Goal: Communication & Community: Answer question/provide support

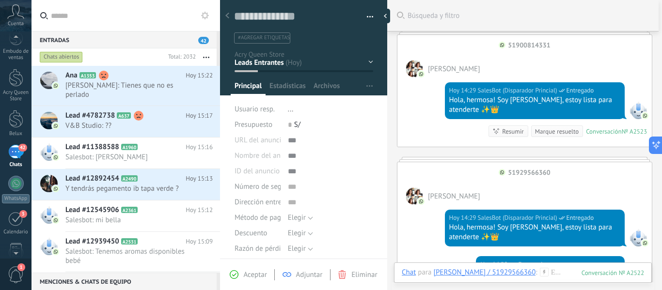
scroll to position [644, 0]
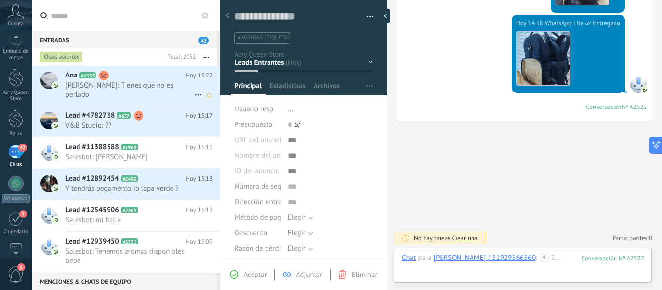
click at [126, 90] on div "[PERSON_NAME] A1353 [DATE] 15:22 [PERSON_NAME]: Tienes que no es perlado" at bounding box center [142, 86] width 155 height 40
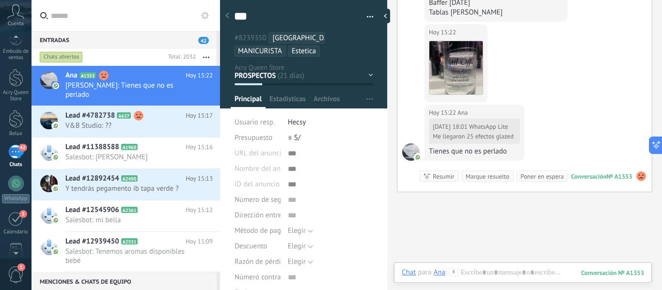
scroll to position [2834, 0]
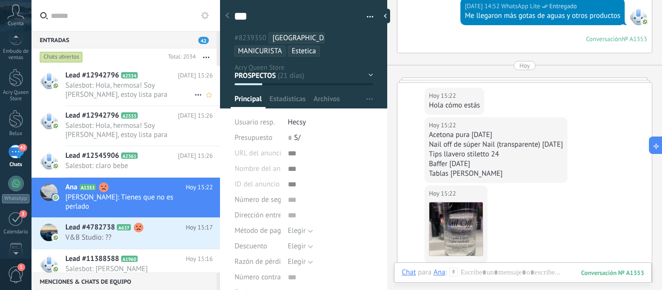
click at [130, 86] on span "Salesbot: Hola, hermosa! Soy [PERSON_NAME], estoy lista para atenderte ✨👑" at bounding box center [129, 90] width 129 height 18
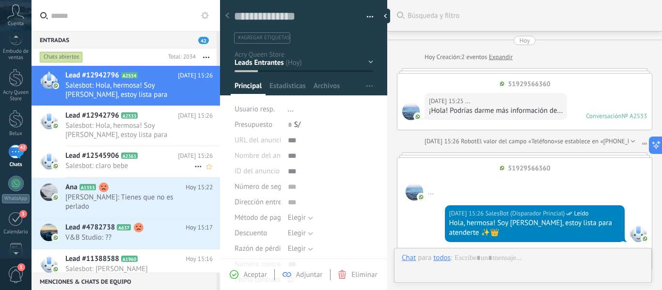
scroll to position [277, 0]
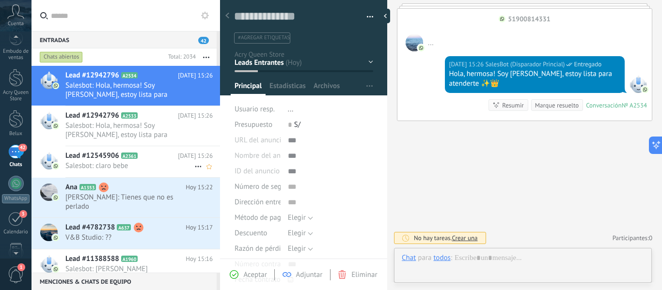
click at [104, 165] on span "Salesbot: claro bebe" at bounding box center [129, 165] width 129 height 9
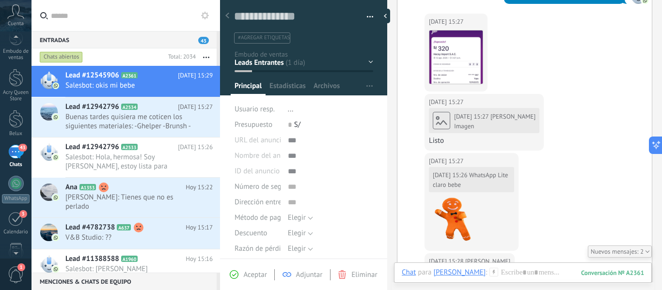
scroll to position [1247, 0]
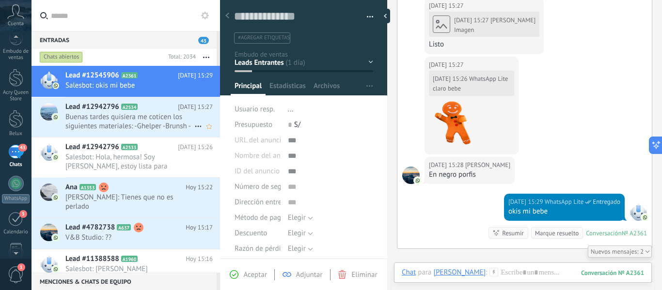
click at [140, 125] on span "Buenas tardes quisiera me coticen los siguientes materiales: -Ghelper -Brunsh -…" at bounding box center [129, 121] width 129 height 18
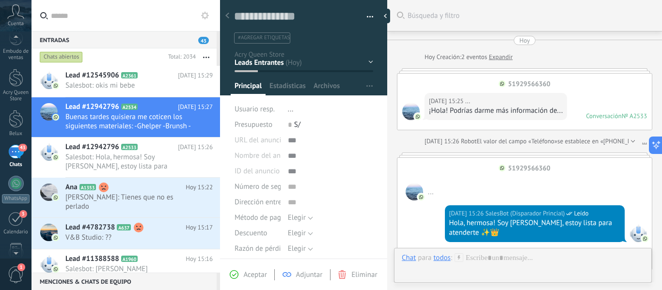
scroll to position [447, 0]
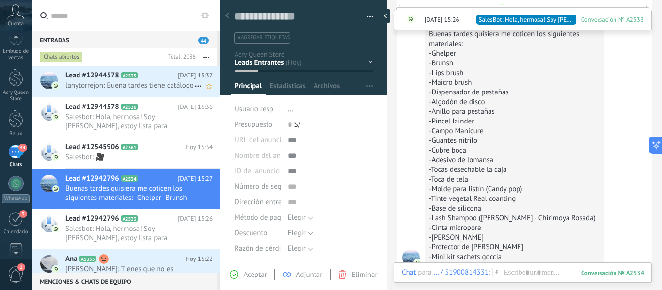
click at [134, 90] on span "lanytorrejon: Buena tardes tiene catálogo" at bounding box center [129, 85] width 129 height 9
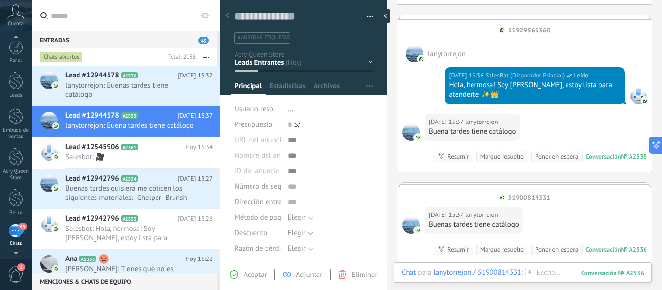
scroll to position [79, 0]
click at [124, 87] on span "lanytorrejon: Buenas tardes tiene catálogo" at bounding box center [129, 90] width 129 height 18
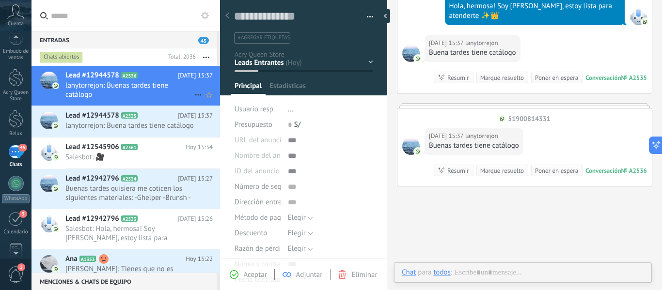
scroll to position [15, 0]
click at [127, 130] on span "lanytorrejon: Buena tardes tiene catálogo" at bounding box center [129, 125] width 129 height 9
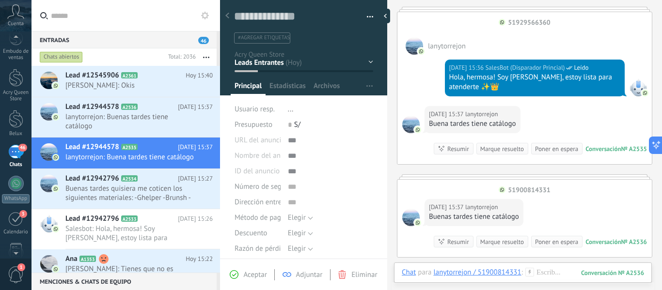
scroll to position [323, 0]
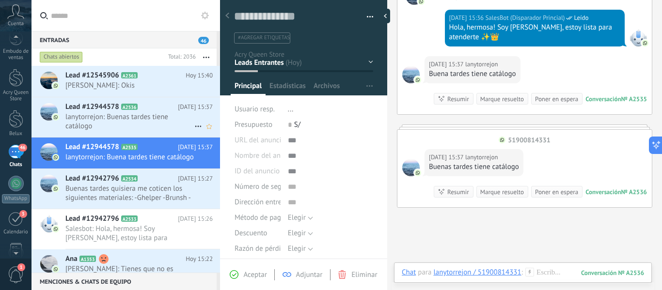
click at [94, 116] on span "lanytorrejon: Buenas tardes tiene catálogo" at bounding box center [129, 121] width 129 height 18
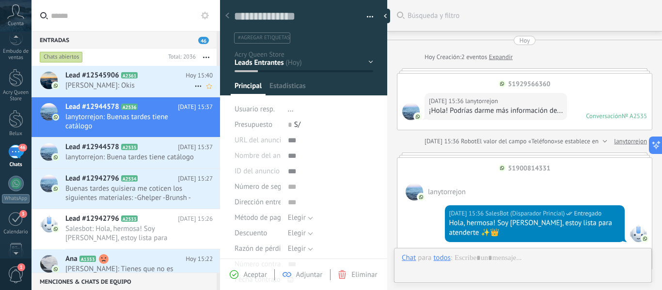
click at [117, 88] on span "[PERSON_NAME]: Okis" at bounding box center [129, 85] width 129 height 9
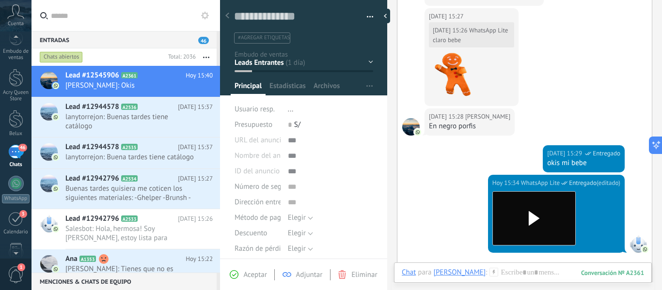
scroll to position [1207, 0]
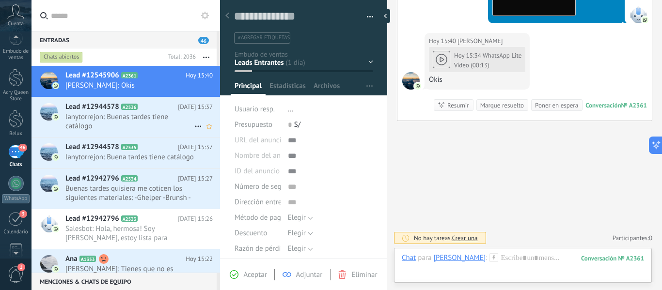
click at [97, 108] on span "Lead #12944578" at bounding box center [92, 107] width 54 height 10
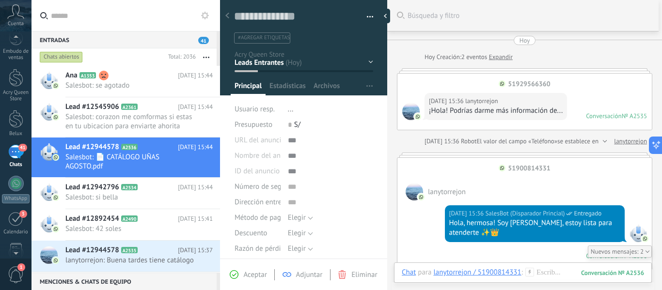
scroll to position [150, 0]
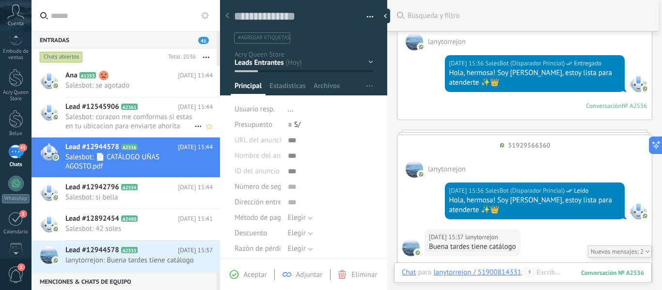
click at [129, 120] on span "Salesbot: corazon me comformas si estas en tu ubicacion para enviarte ahorita m…" at bounding box center [129, 121] width 129 height 18
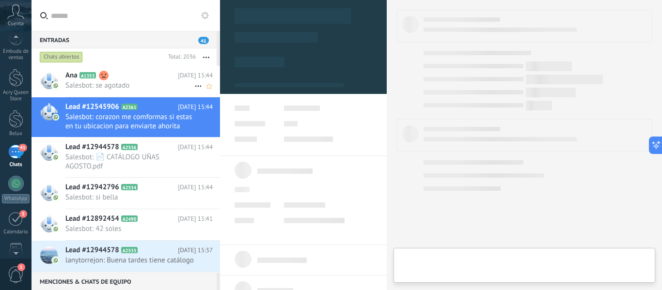
click at [134, 89] on span "Salesbot: se agotado" at bounding box center [129, 85] width 129 height 9
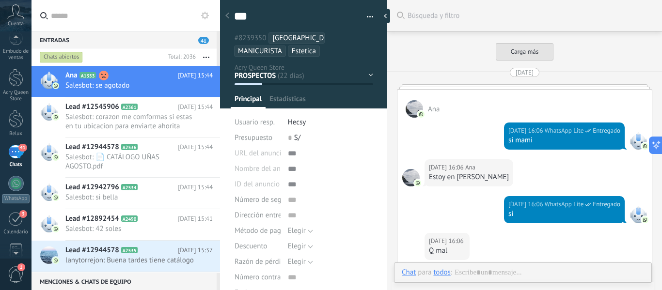
scroll to position [15, 0]
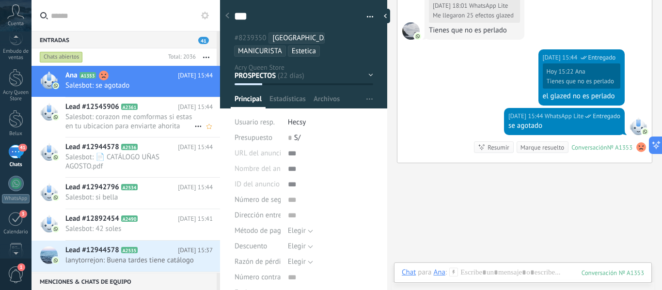
click at [126, 124] on span "Salesbot: corazon me comformas si estas en tu ubicacion para enviarte ahorita m…" at bounding box center [129, 121] width 129 height 18
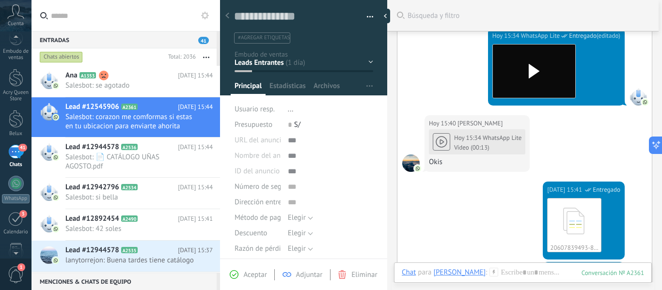
scroll to position [879, 0]
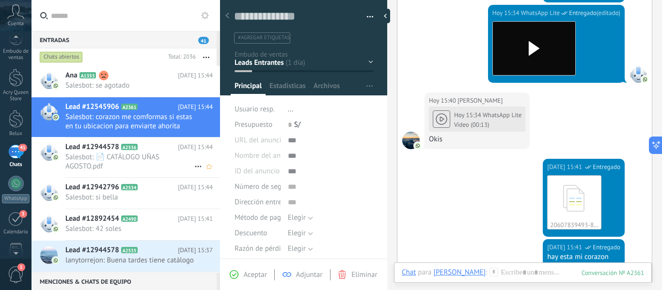
click at [127, 162] on span "Salesbot: 📄 CATÁLOGO UÑAS AGOSTO.pdf" at bounding box center [129, 162] width 129 height 18
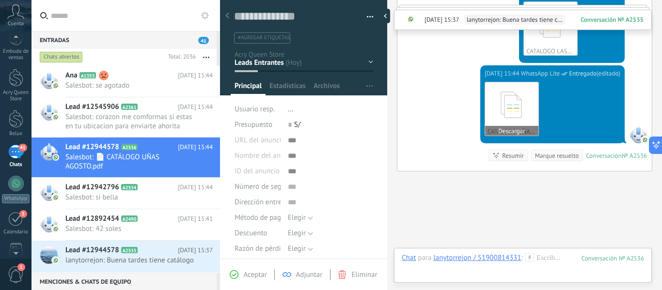
scroll to position [574, 0]
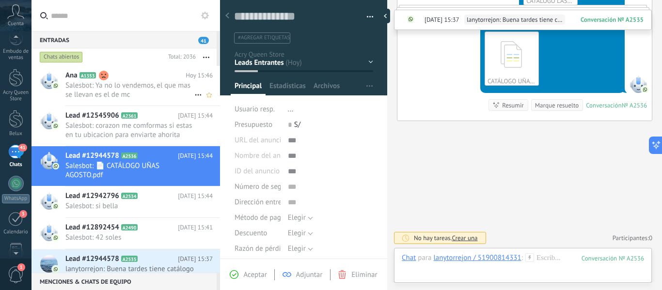
click at [137, 83] on span "Salesbot: Ya no lo vendemos, el que mas se llevan es el de mc" at bounding box center [129, 90] width 129 height 18
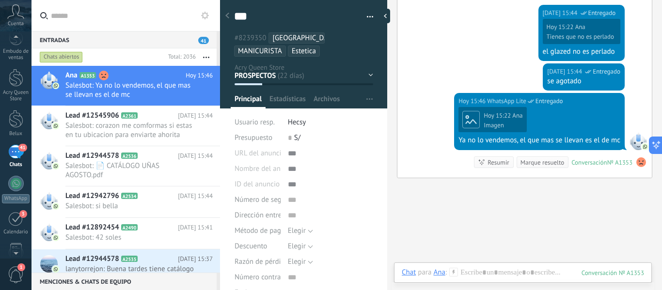
scroll to position [15, 0]
click at [133, 135] on span "Salesbot: corazon me comformas si estas en tu ubicacion para enviarte ahorita m…" at bounding box center [129, 130] width 129 height 18
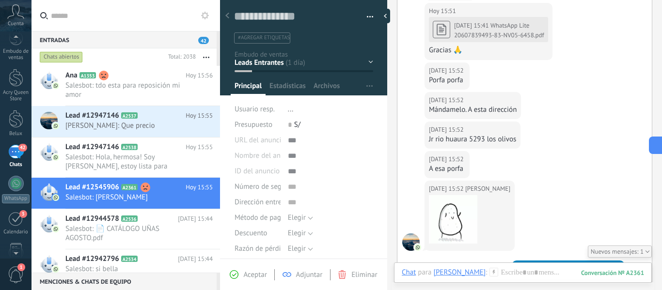
scroll to position [1343, 0]
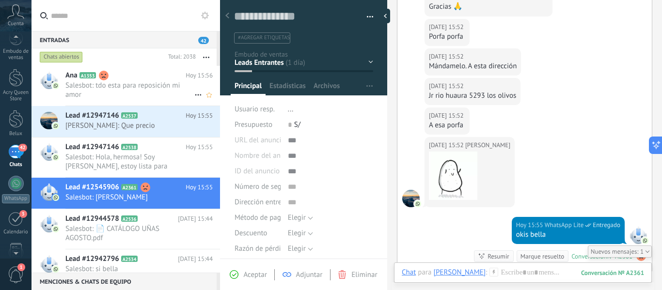
click at [128, 83] on span "Salesbot: tdo esta para reposición mi amor" at bounding box center [129, 90] width 129 height 18
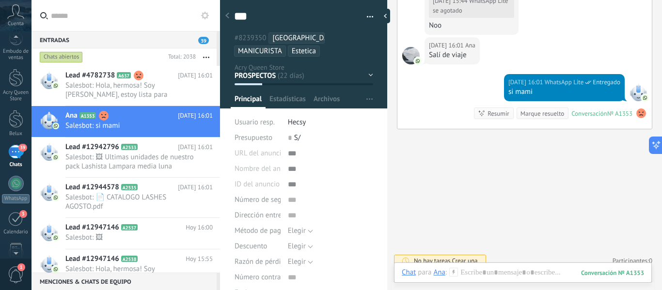
scroll to position [3246, 0]
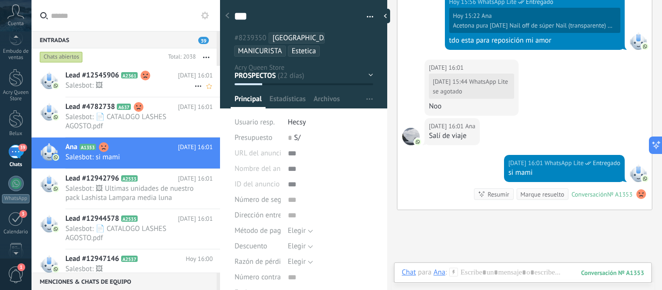
click at [126, 86] on span "Salesbot: 🖼" at bounding box center [129, 85] width 129 height 9
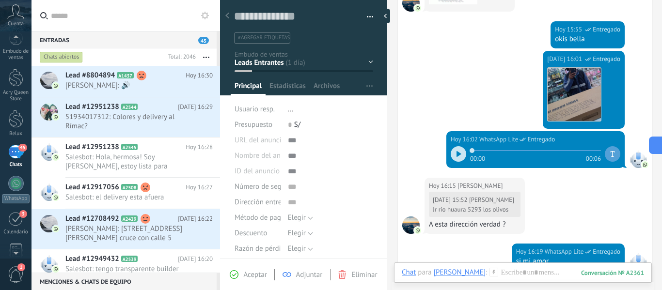
scroll to position [1143, 0]
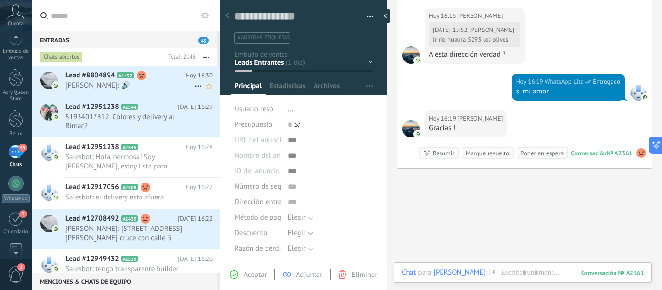
click at [113, 85] on span "[PERSON_NAME]: 🔊" at bounding box center [129, 85] width 129 height 9
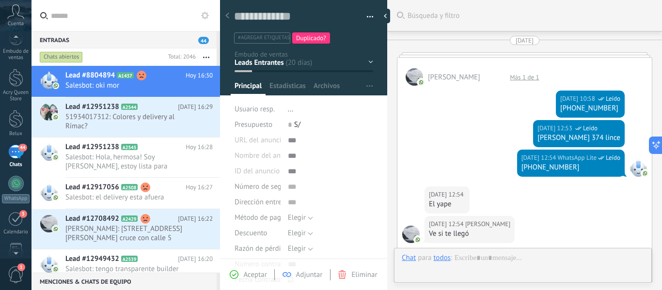
scroll to position [15, 0]
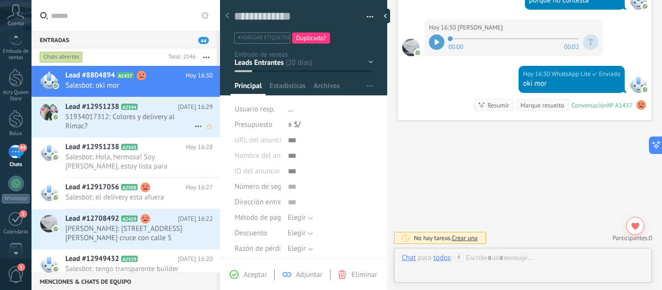
click at [116, 126] on span "51934017312: Colores y delivery al Rímac?" at bounding box center [129, 121] width 129 height 18
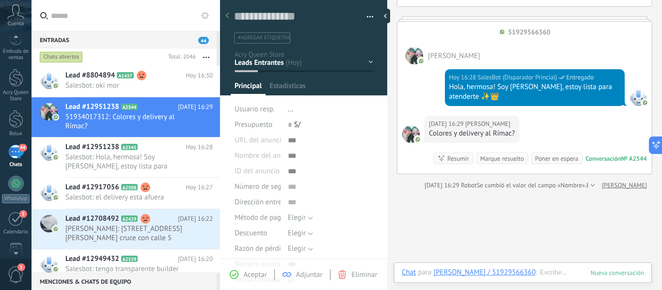
scroll to position [15, 0]
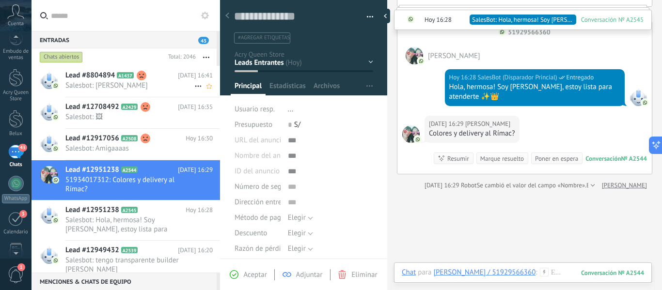
click at [104, 84] on span "Salesbot: [PERSON_NAME]" at bounding box center [129, 85] width 129 height 9
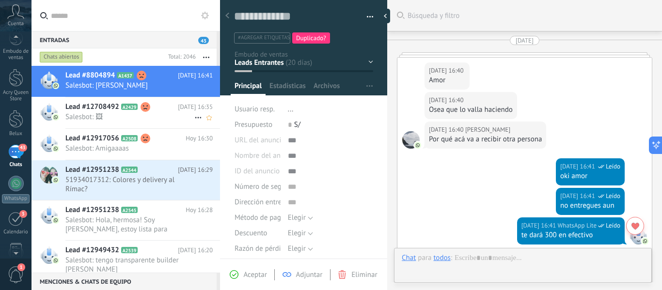
click at [117, 114] on span "Salesbot: 🖼" at bounding box center [129, 116] width 129 height 9
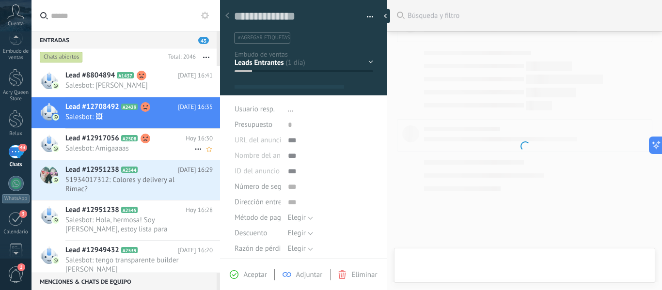
click at [111, 141] on span "Lead #12917056" at bounding box center [92, 139] width 54 height 10
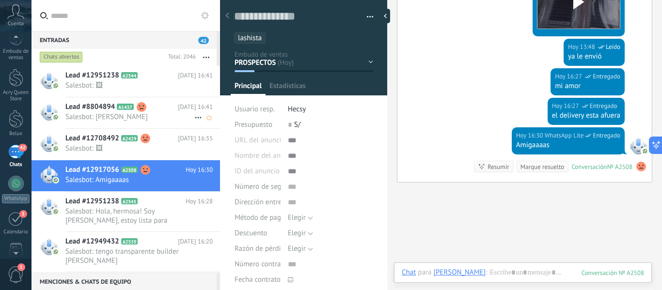
scroll to position [15, 0]
click at [111, 113] on span "Salesbot: [PERSON_NAME]" at bounding box center [129, 116] width 129 height 9
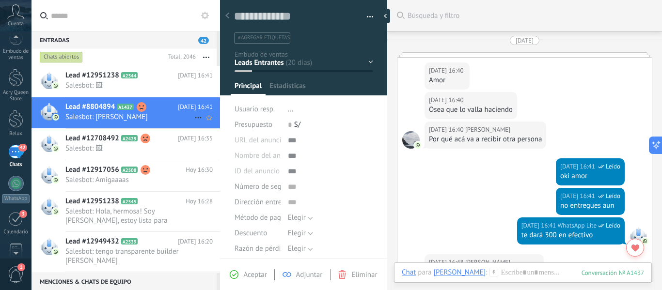
scroll to position [1581, 0]
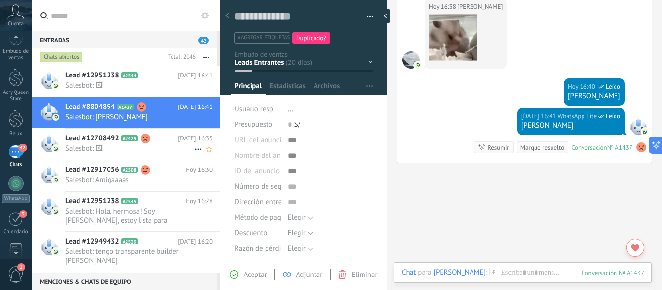
click at [111, 145] on span "Salesbot: 🖼" at bounding box center [129, 148] width 129 height 9
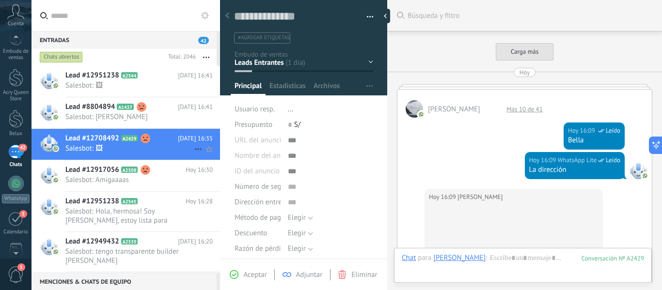
scroll to position [627, 0]
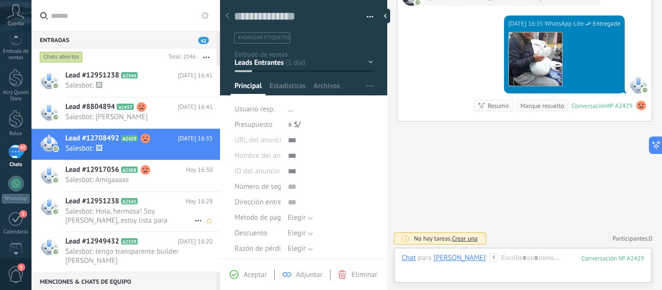
click at [123, 207] on span "Salesbot: Hola, hermosa! Soy [PERSON_NAME], estoy lista para atenderte ✨👑" at bounding box center [129, 216] width 129 height 18
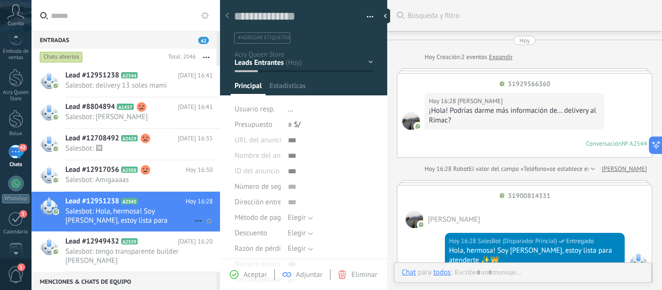
scroll to position [94, 0]
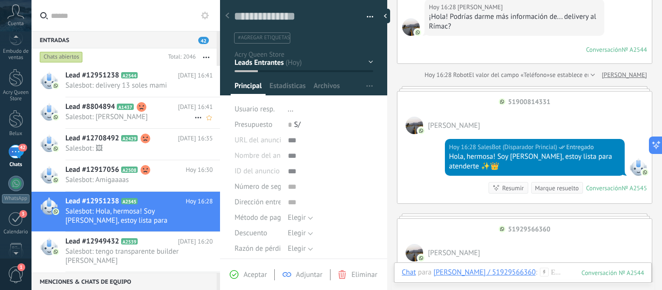
click at [120, 115] on span "Salesbot: [PERSON_NAME]" at bounding box center [129, 116] width 129 height 9
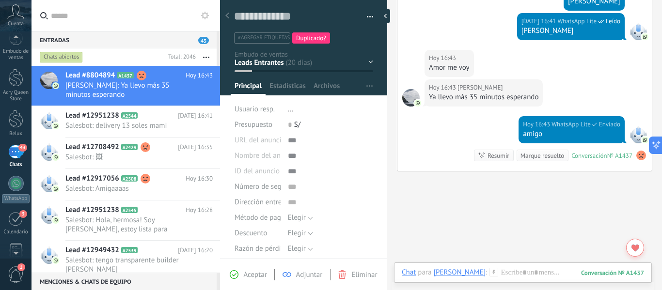
scroll to position [1733, 0]
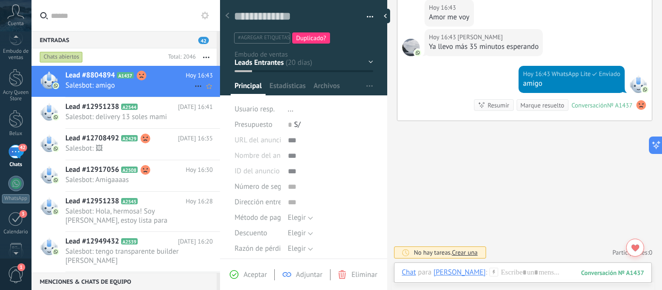
click at [135, 86] on span "Salesbot: amigo" at bounding box center [129, 85] width 129 height 9
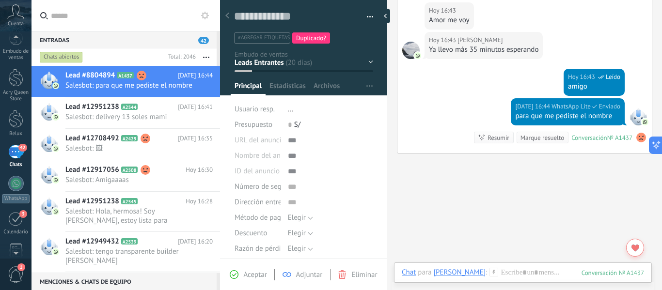
scroll to position [1610, 0]
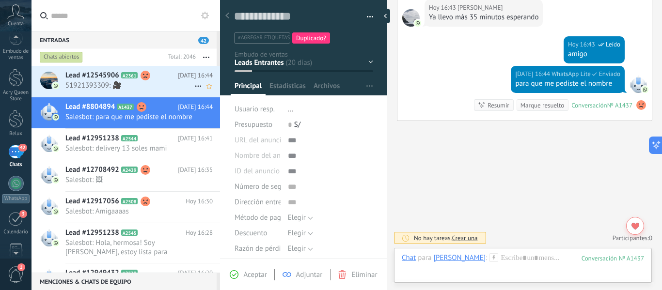
click at [124, 86] on span "51921393309: 🎥" at bounding box center [129, 85] width 129 height 9
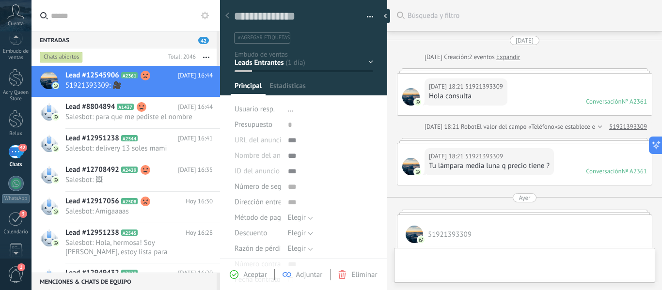
type textarea "**********"
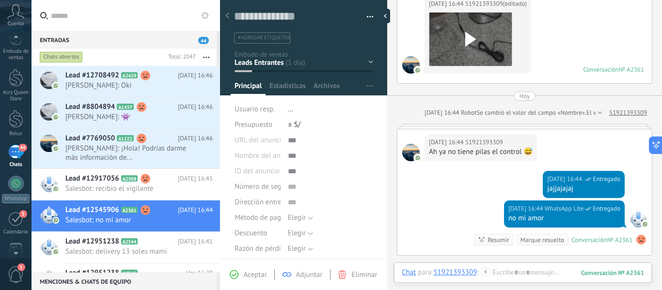
scroll to position [1175, 0]
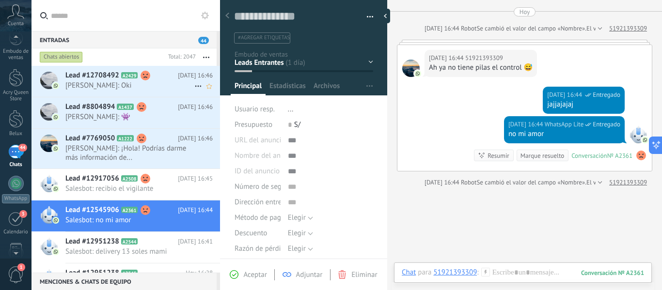
click at [103, 87] on span "[PERSON_NAME]: Oki" at bounding box center [129, 85] width 129 height 9
